Goal: Communication & Community: Answer question/provide support

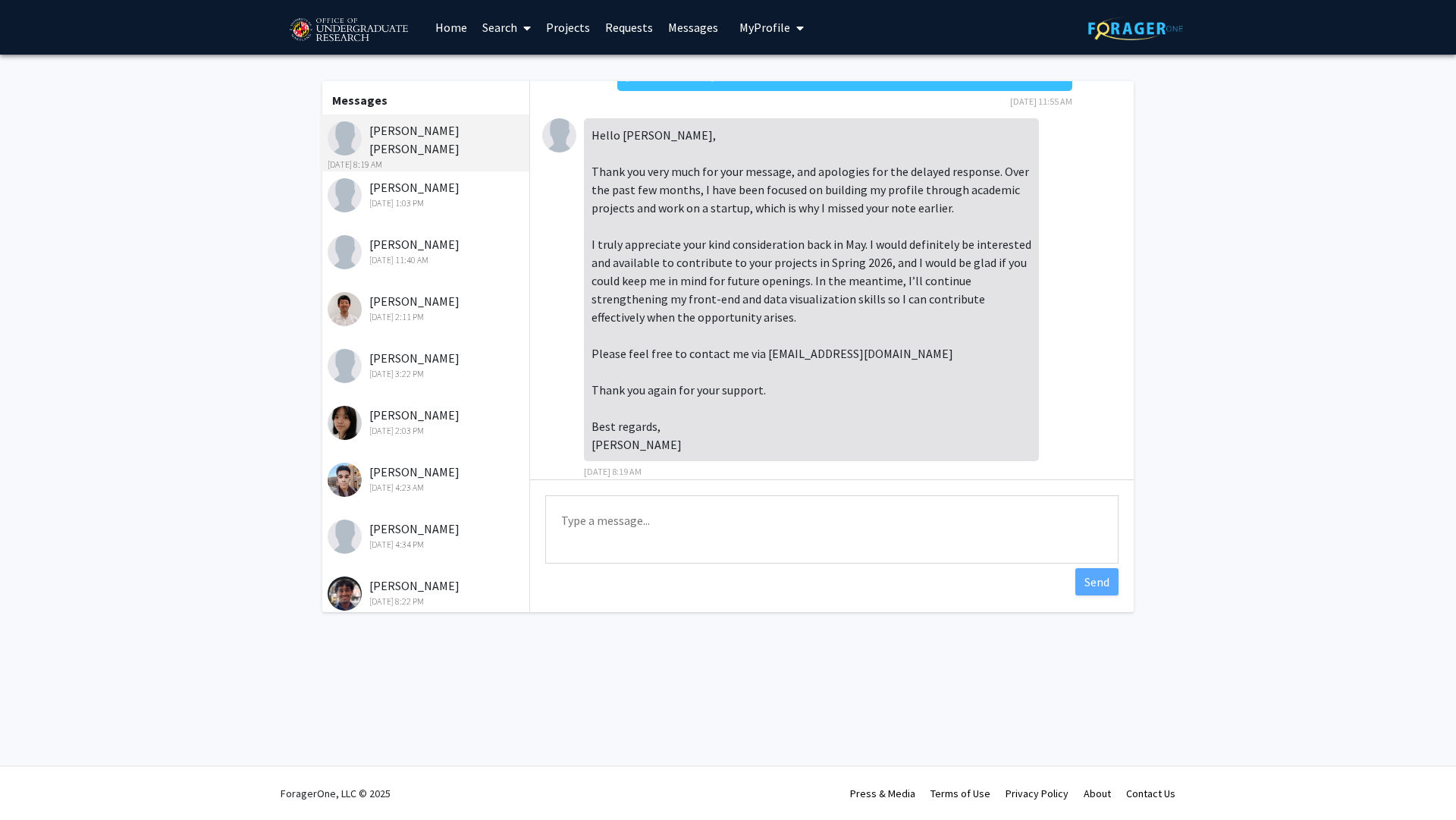
scroll to position [184, 0]
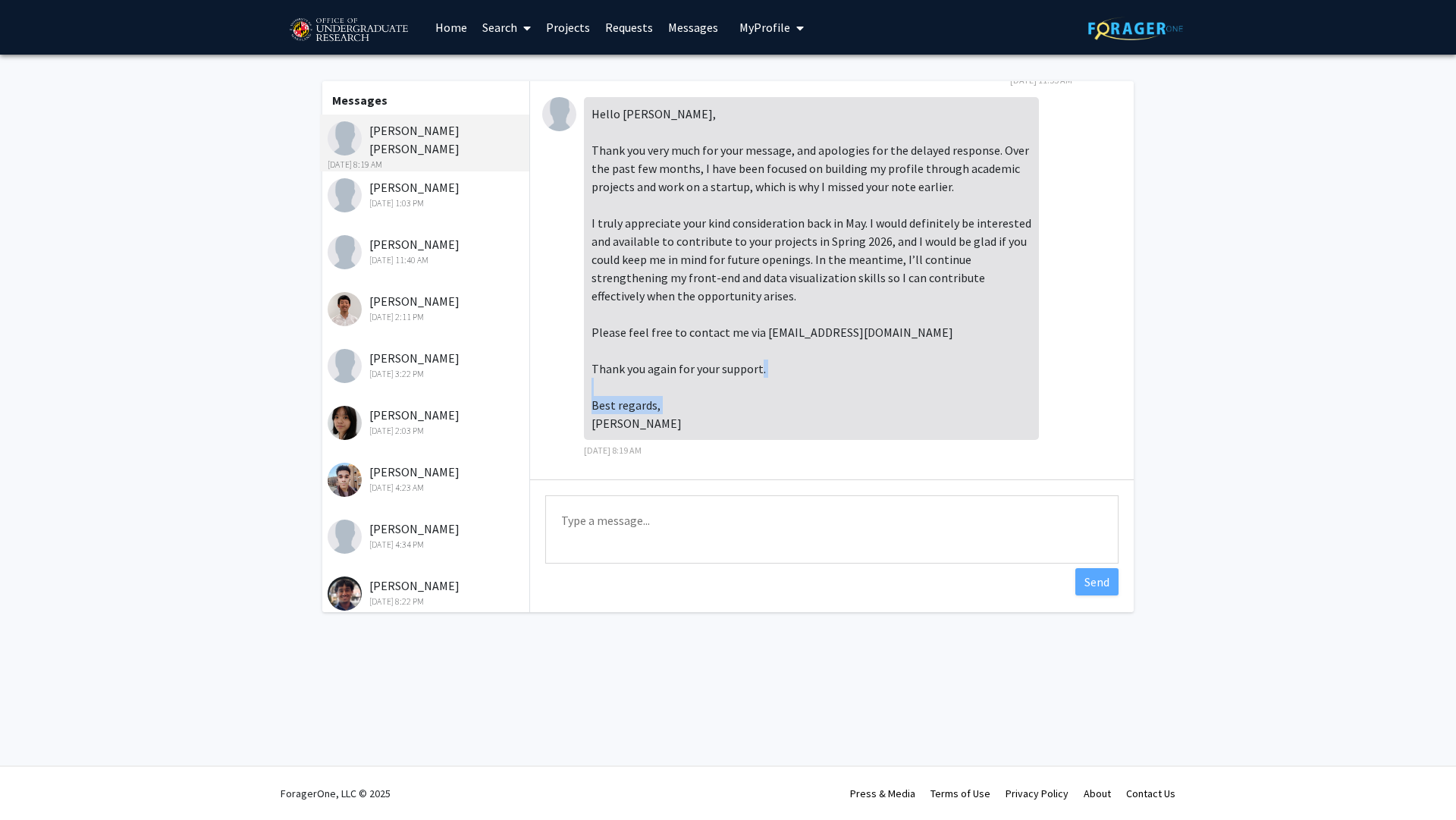
drag, startPoint x: 696, startPoint y: 428, endPoint x: 586, endPoint y: 429, distance: 110.0
click at [586, 429] on div "Hello [PERSON_NAME], Thank you very much for your message, and apologies for th…" at bounding box center [812, 269] width 455 height 343
copy div "[PERSON_NAME]"
drag, startPoint x: 759, startPoint y: 334, endPoint x: 860, endPoint y: 338, distance: 101.1
click at [860, 338] on div "Hello [PERSON_NAME], Thank you very much for your message, and apologies for th…" at bounding box center [812, 269] width 455 height 343
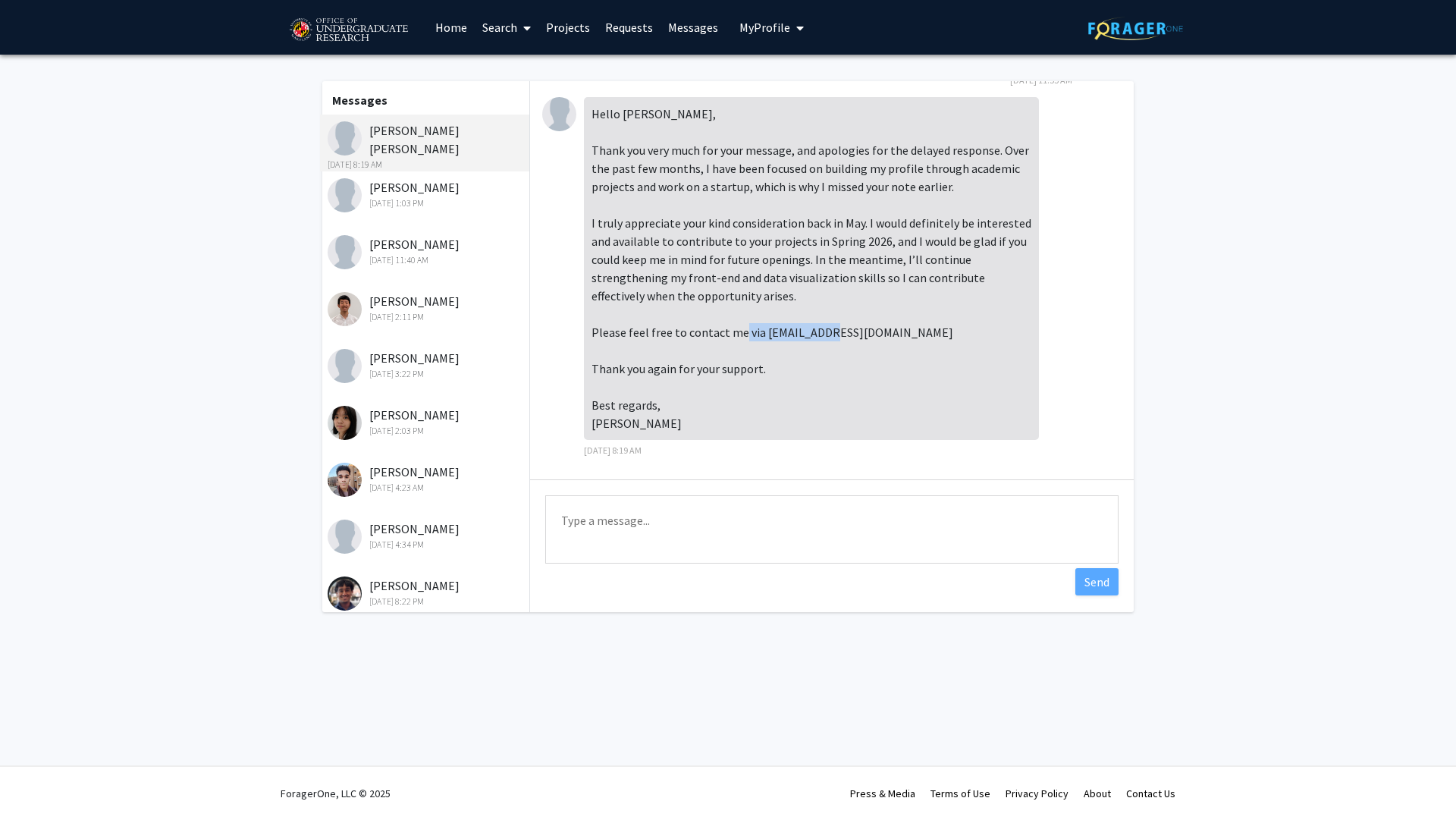
copy div "[EMAIL_ADDRESS][DOMAIN_NAME]"
click at [636, 529] on textarea "Type a message" at bounding box center [832, 529] width 573 height 68
type textarea "Thanks for letting me know, I added you to the wait list. [PERSON_NAME]"
click at [1095, 583] on button "Send" at bounding box center [1096, 581] width 43 height 27
